Goal: Information Seeking & Learning: Learn about a topic

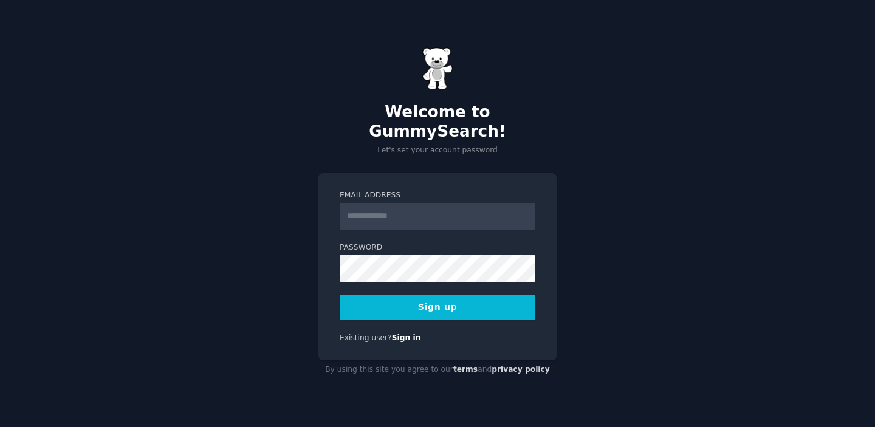
click at [410, 205] on input "Email Address" at bounding box center [438, 216] width 196 height 27
type input "**********"
click at [438, 298] on button "Sign up" at bounding box center [438, 308] width 196 height 26
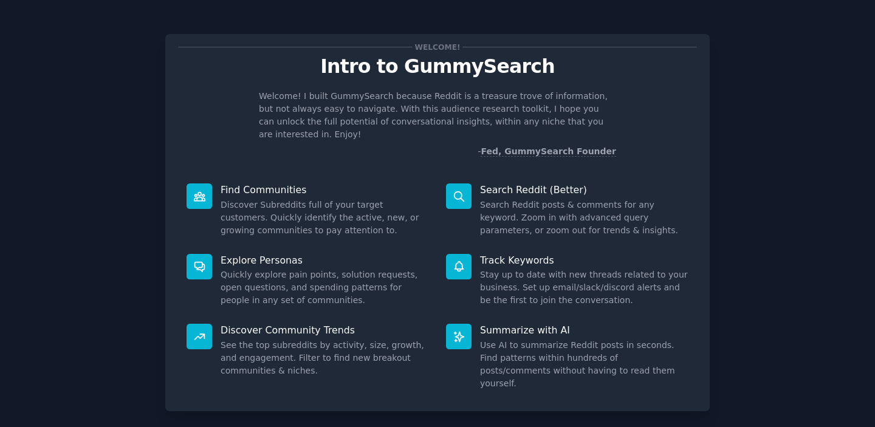
scroll to position [48, 0]
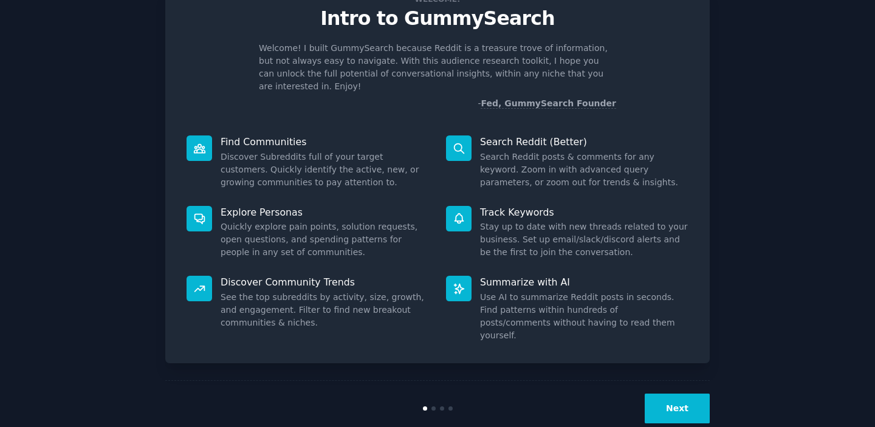
click at [683, 394] on button "Next" at bounding box center [676, 409] width 65 height 30
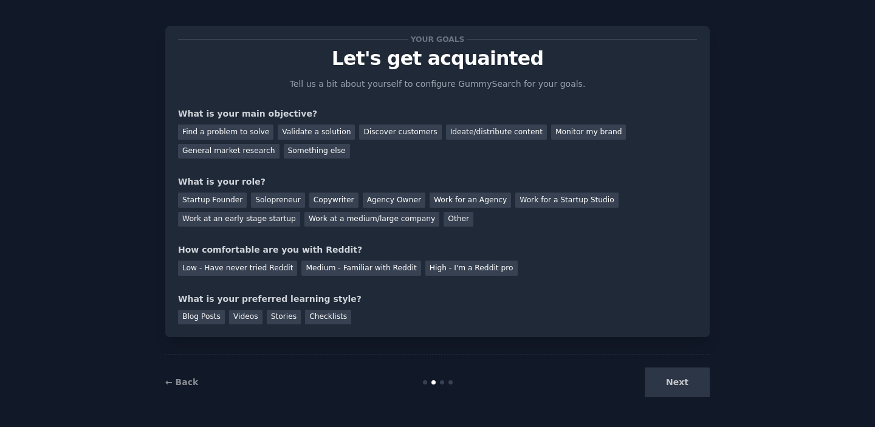
scroll to position [8, 0]
click at [251, 133] on div "Find a problem to solve" at bounding box center [225, 132] width 95 height 15
click at [247, 157] on div "General market research" at bounding box center [228, 151] width 101 height 15
click at [253, 134] on div "Find a problem to solve" at bounding box center [225, 132] width 95 height 15
click at [214, 200] on div "Startup Founder" at bounding box center [212, 200] width 69 height 15
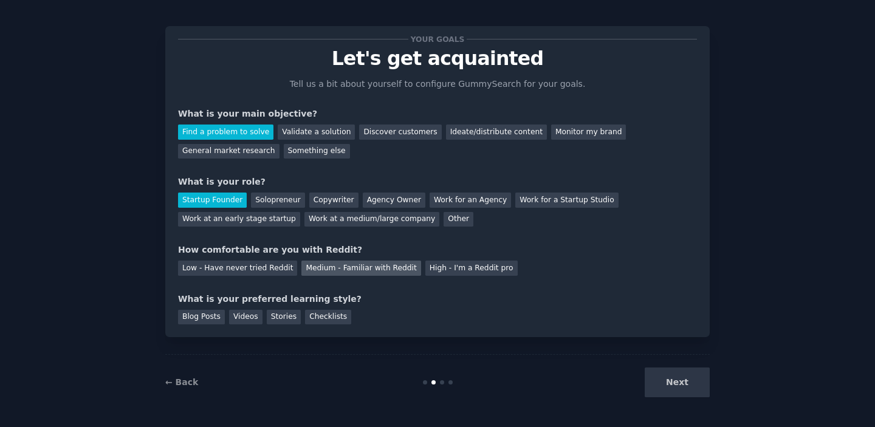
click at [369, 271] on div "Medium - Familiar with Reddit" at bounding box center [360, 268] width 119 height 15
click at [252, 313] on div "Videos" at bounding box center [245, 317] width 33 height 15
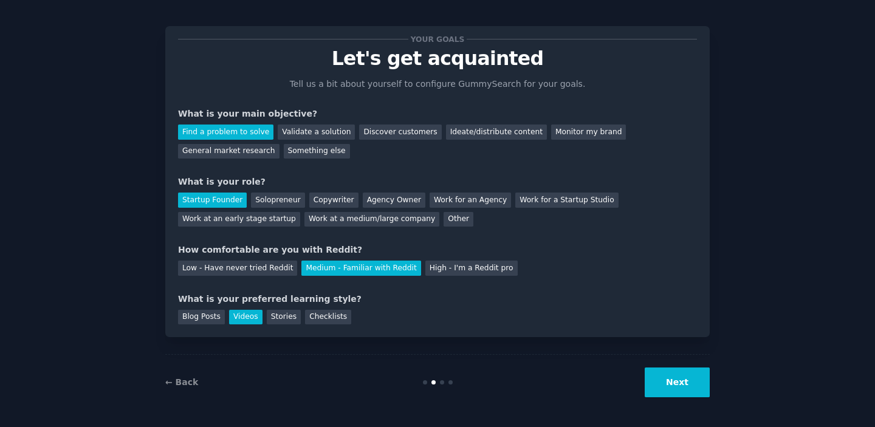
click at [694, 383] on button "Next" at bounding box center [676, 382] width 65 height 30
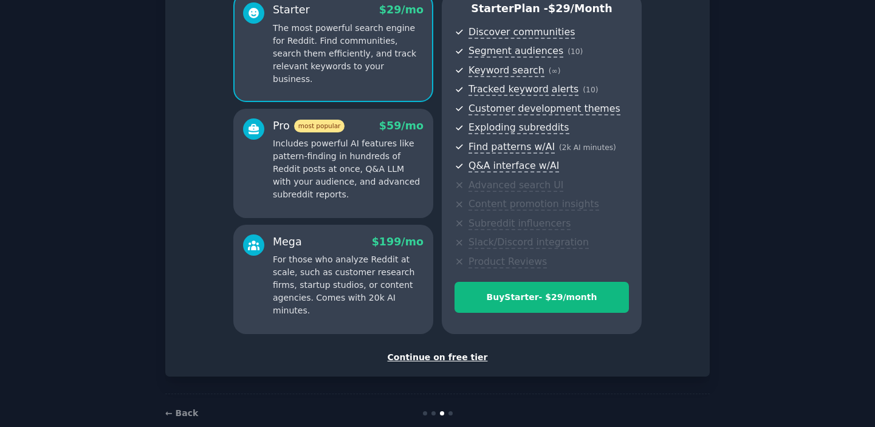
scroll to position [138, 0]
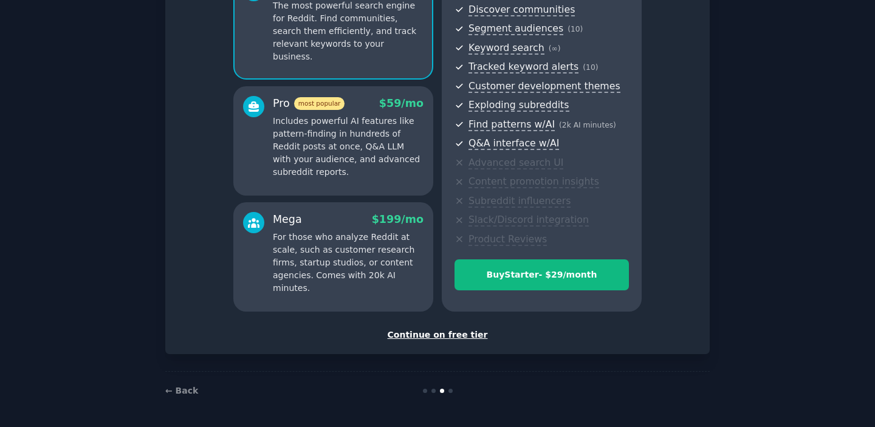
click at [432, 334] on div "Continue on free tier" at bounding box center [437, 335] width 519 height 13
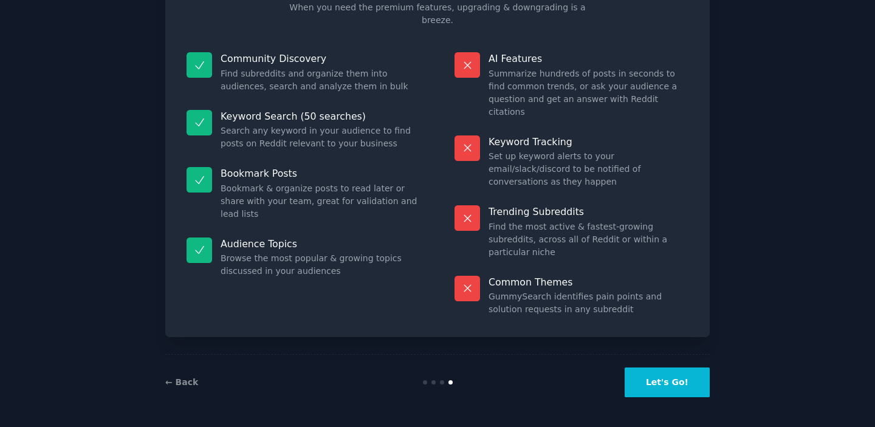
scroll to position [46, 0]
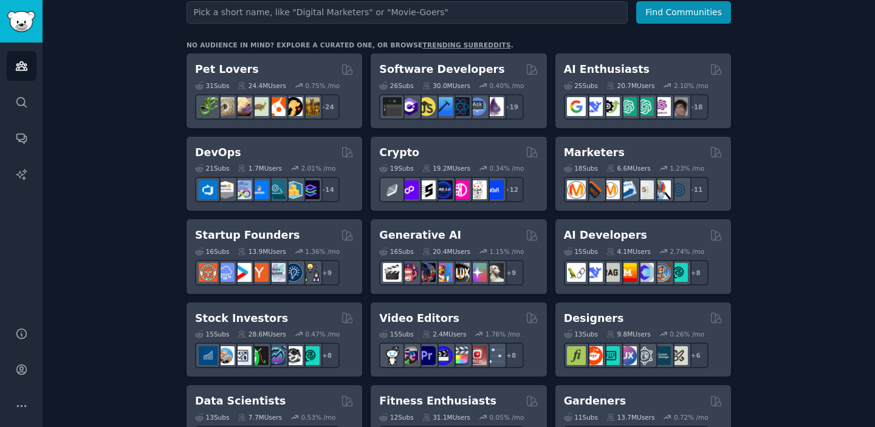
scroll to position [180, 0]
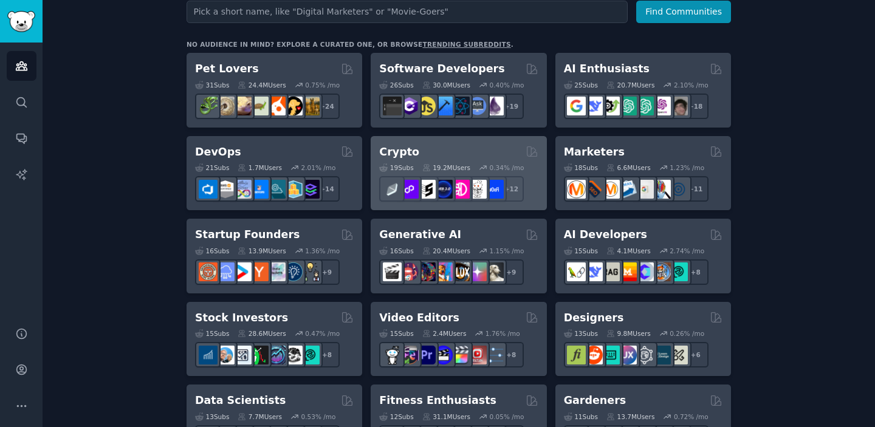
click at [453, 148] on div "Crypto" at bounding box center [458, 152] width 159 height 15
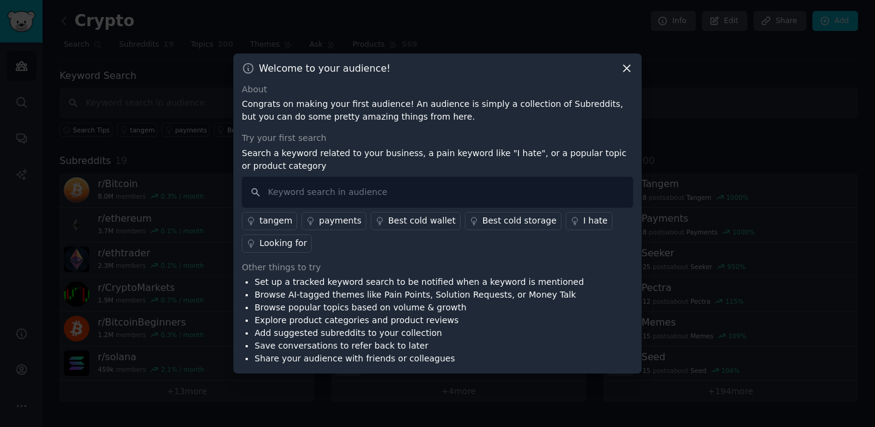
click at [627, 69] on icon at bounding box center [626, 68] width 7 height 7
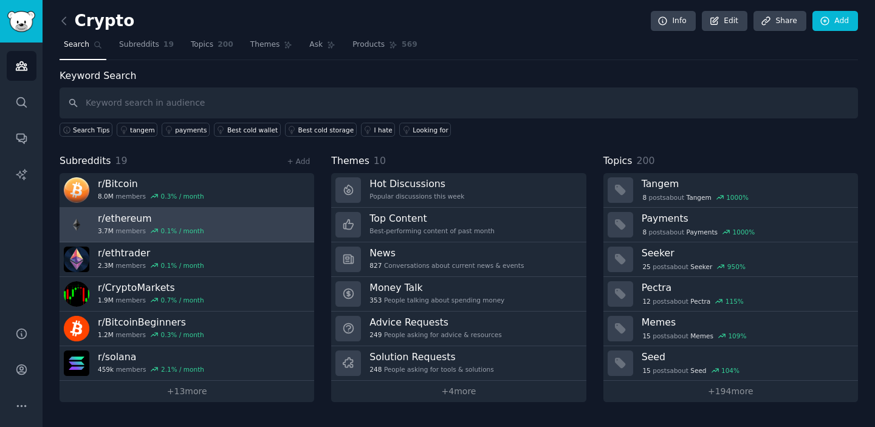
click at [123, 213] on h3 "r/ ethereum" at bounding box center [151, 218] width 106 height 13
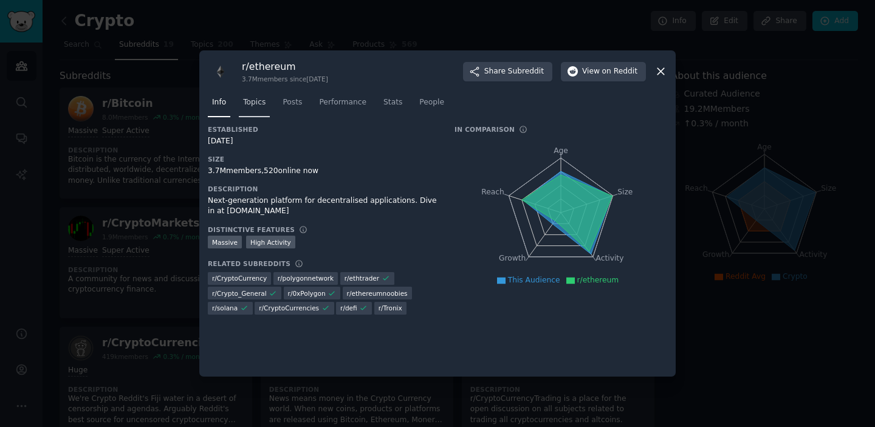
click at [261, 106] on span "Topics" at bounding box center [254, 102] width 22 height 11
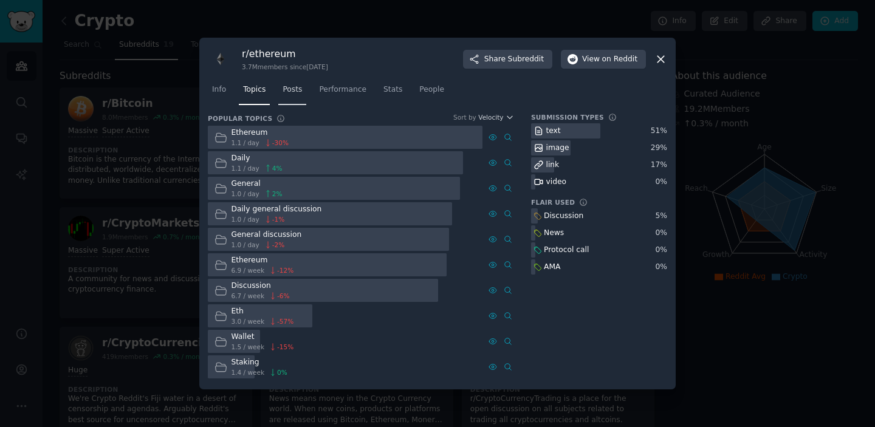
click at [293, 92] on span "Posts" at bounding box center [291, 89] width 19 height 11
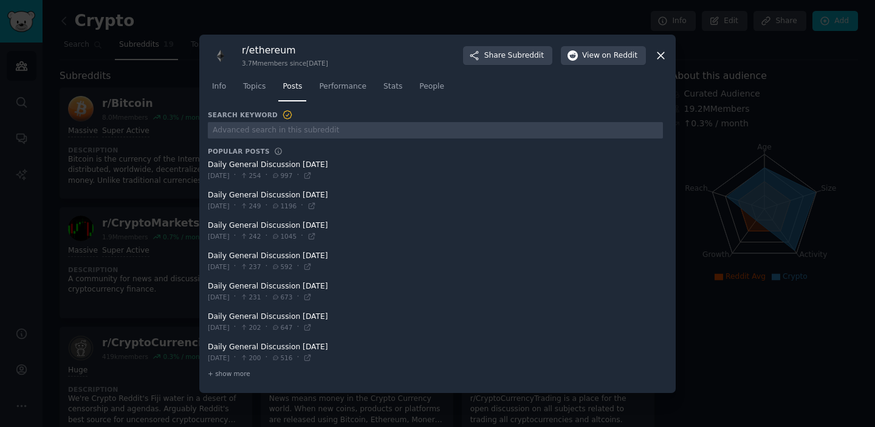
click at [659, 58] on icon at bounding box center [660, 55] width 13 height 13
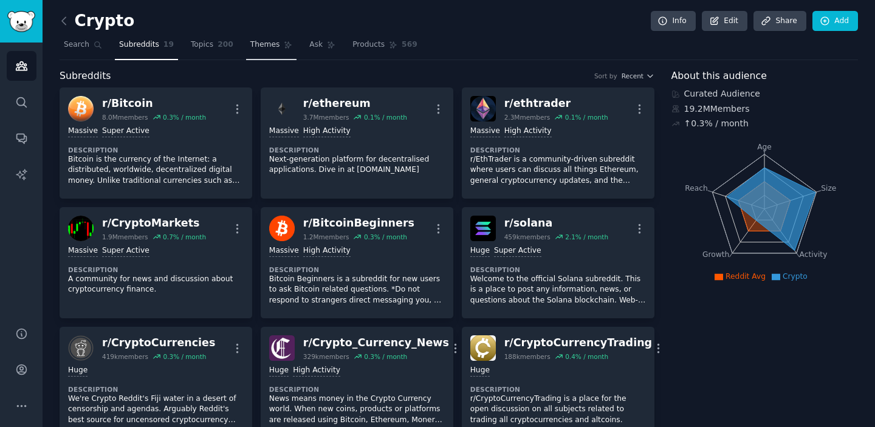
click at [260, 48] on span "Themes" at bounding box center [265, 44] width 30 height 11
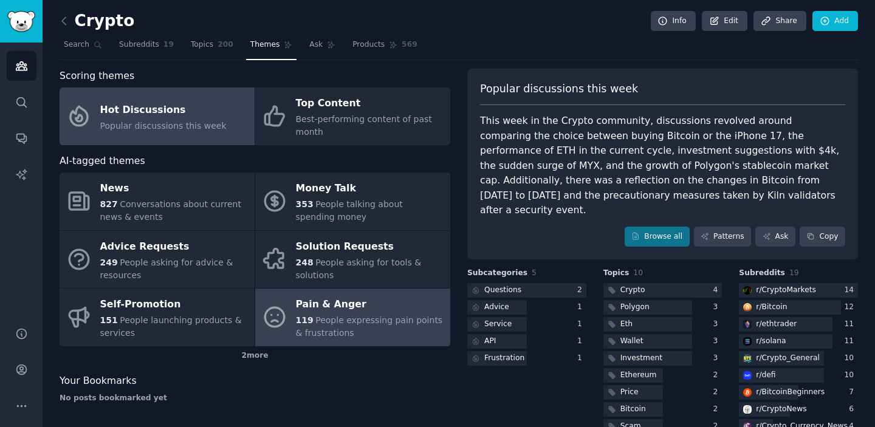
click at [349, 306] on div "Pain & Anger" at bounding box center [370, 304] width 148 height 19
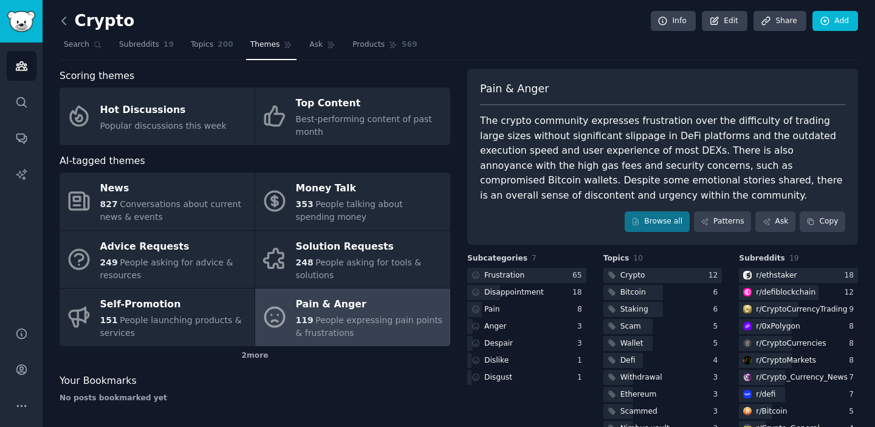
click at [64, 24] on icon at bounding box center [64, 20] width 4 height 7
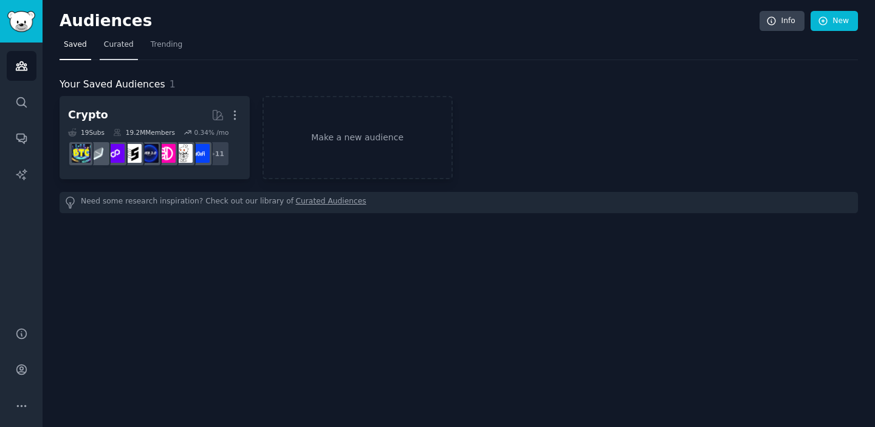
click at [117, 46] on span "Curated" at bounding box center [119, 44] width 30 height 11
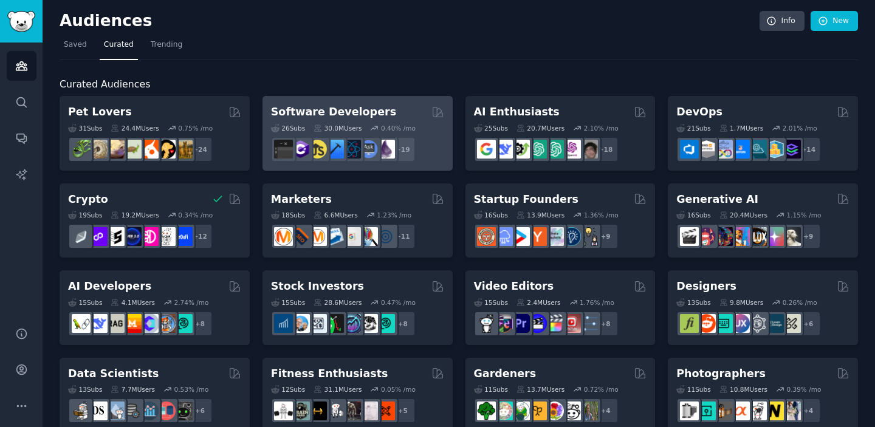
click at [351, 118] on h2 "Software Developers" at bounding box center [333, 111] width 125 height 15
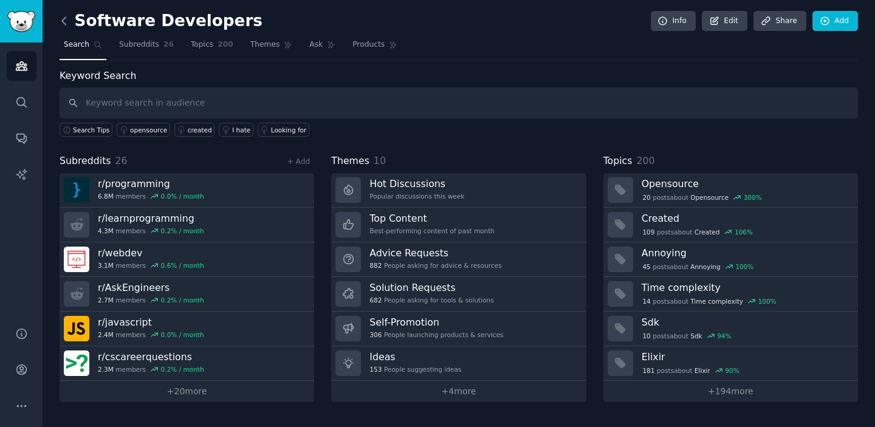
click at [66, 22] on icon at bounding box center [64, 21] width 13 height 13
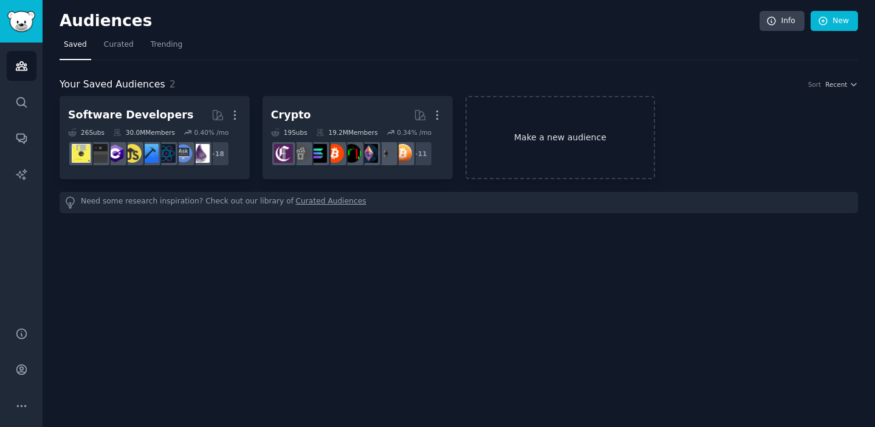
click at [560, 130] on link "Make a new audience" at bounding box center [560, 137] width 190 height 83
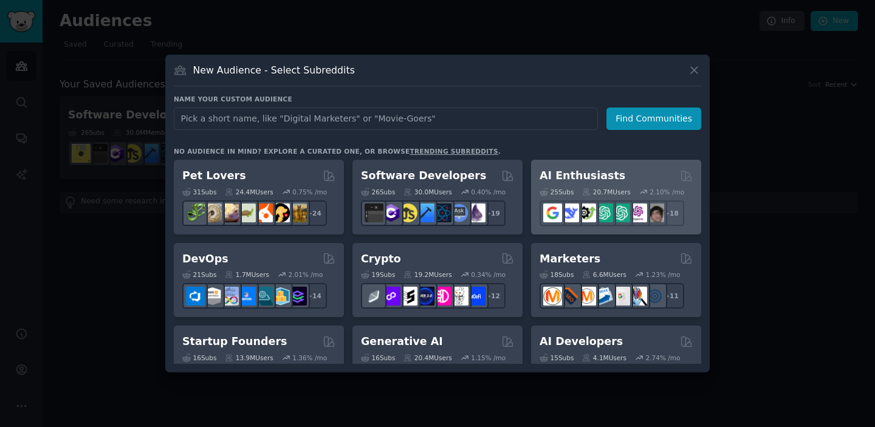
click at [605, 174] on h2 "AI Enthusiasts" at bounding box center [582, 175] width 86 height 15
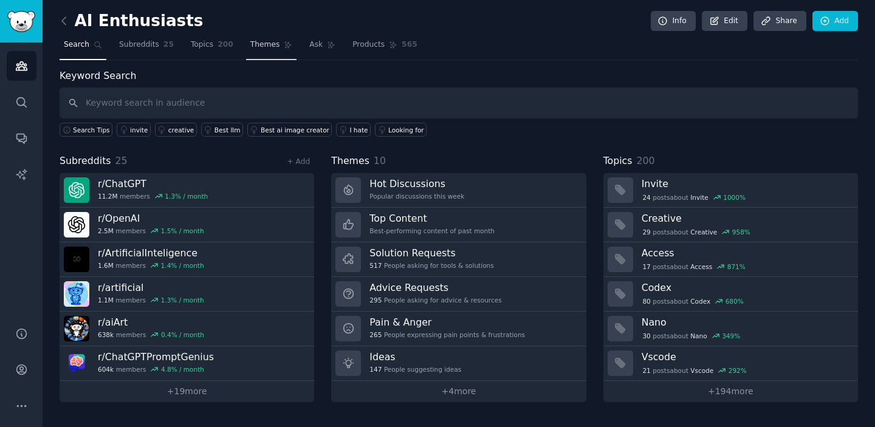
click at [260, 46] on span "Themes" at bounding box center [265, 44] width 30 height 11
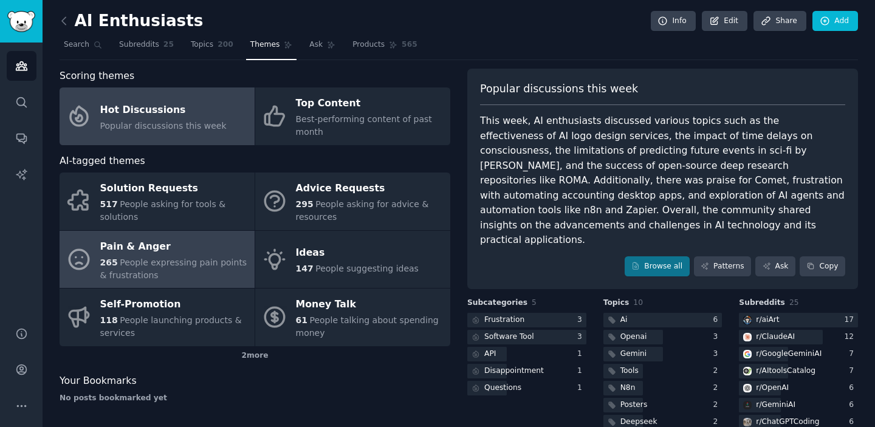
click at [188, 259] on span "People expressing pain points & frustrations" at bounding box center [173, 269] width 147 height 22
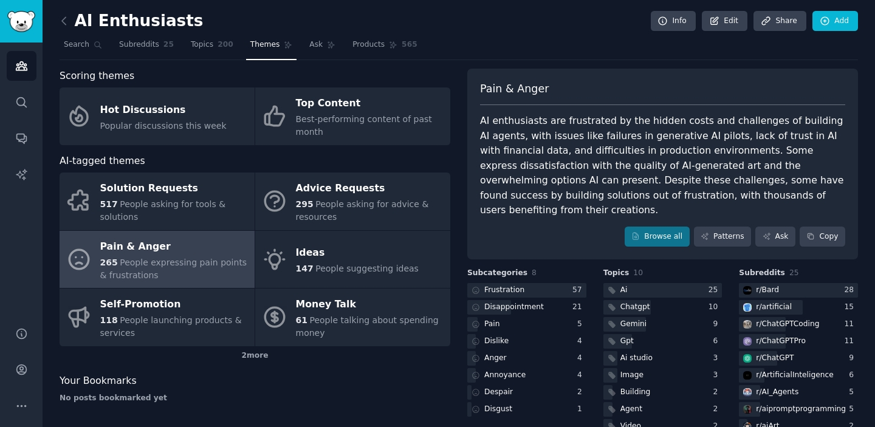
click at [618, 4] on div "AI Enthusiasts Info Edit Share Add Search Subreddits 25 Topics 200 Themes Ask P…" at bounding box center [459, 260] width 832 height 521
